Goal: Task Accomplishment & Management: Manage account settings

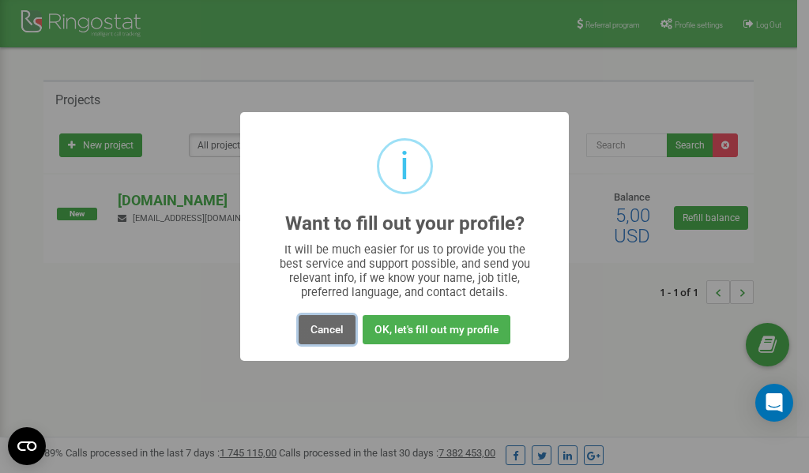
click at [331, 334] on button "Cancel" at bounding box center [327, 329] width 57 height 29
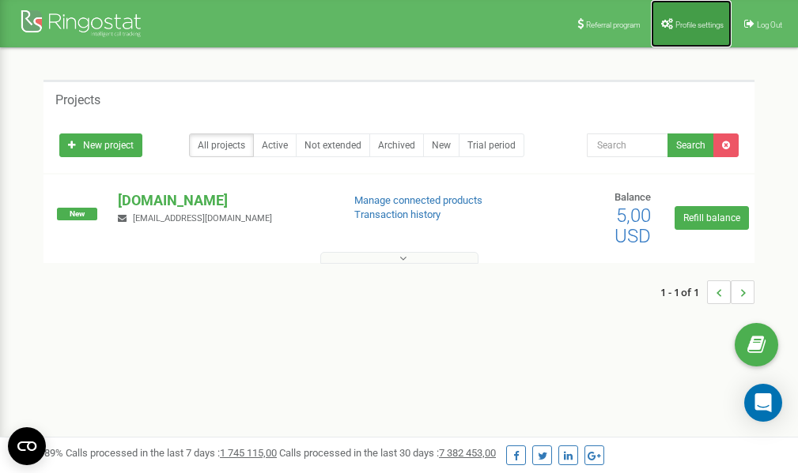
click at [688, 22] on span "Profile settings" at bounding box center [699, 25] width 48 height 9
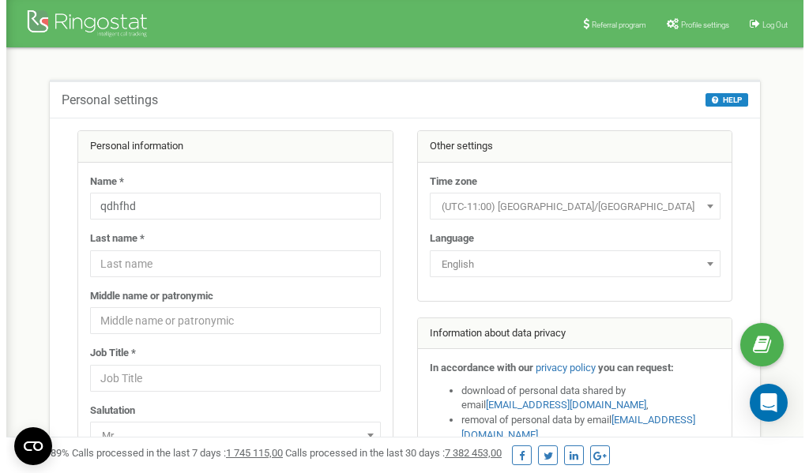
scroll to position [79, 0]
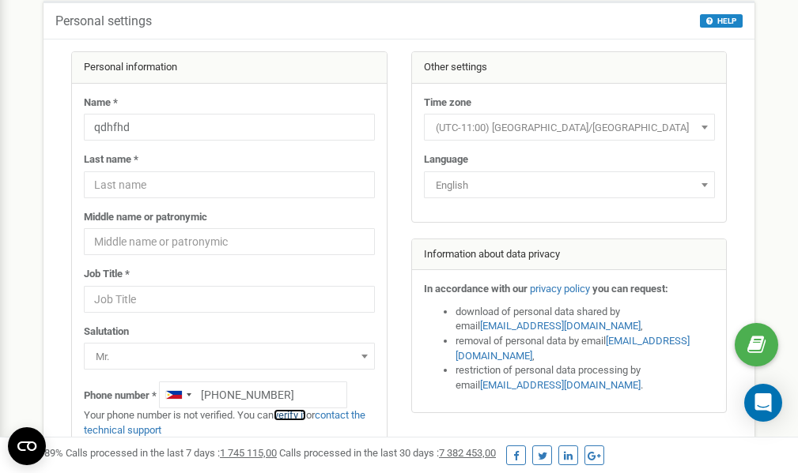
click at [300, 417] on link "verify it" at bounding box center [289, 415] width 32 height 12
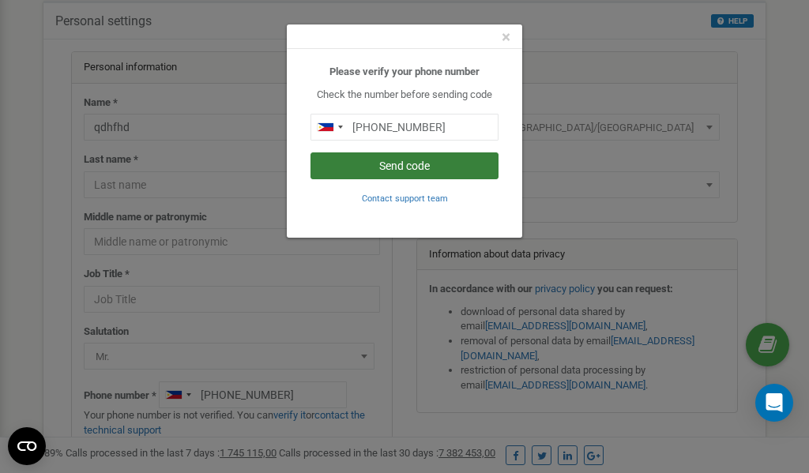
click at [420, 165] on button "Send code" at bounding box center [405, 166] width 188 height 27
